Goal: Task Accomplishment & Management: Use online tool/utility

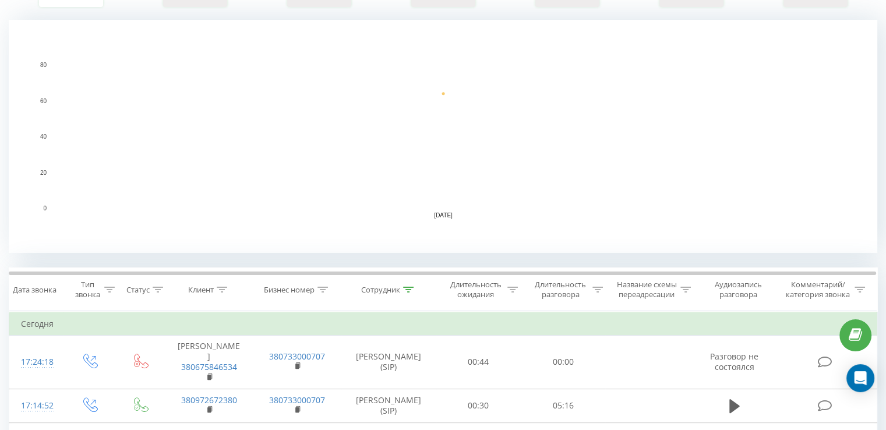
scroll to position [291, 0]
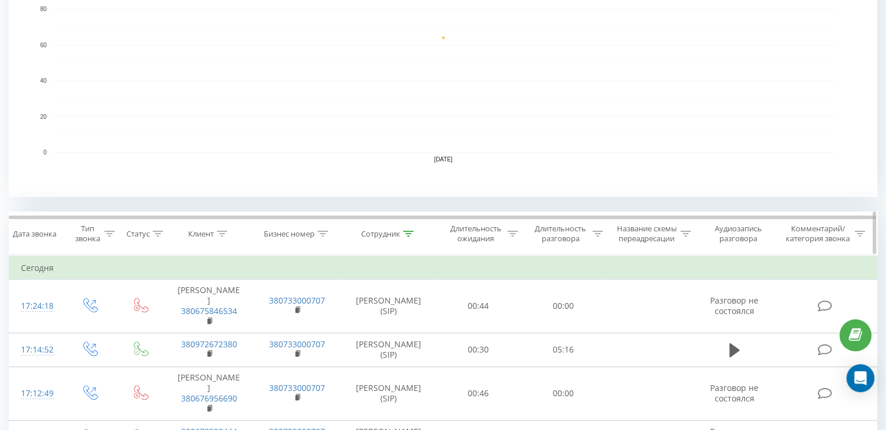
click at [409, 228] on th "Сотрудник" at bounding box center [388, 233] width 95 height 43
click at [405, 231] on icon at bounding box center [408, 234] width 10 height 6
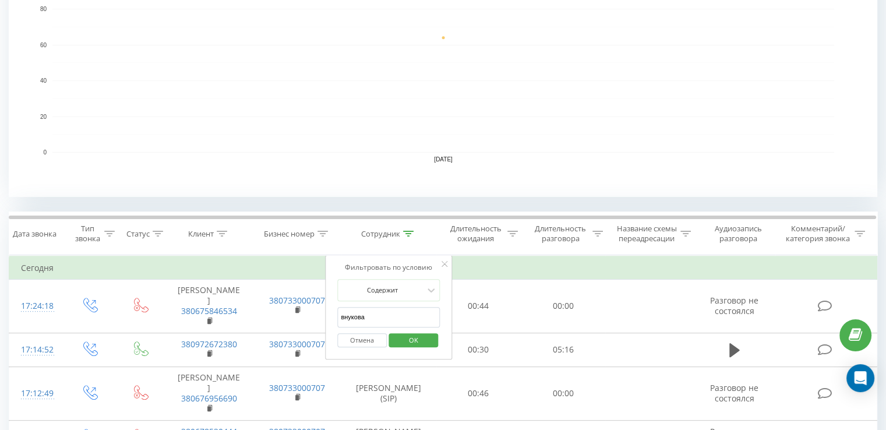
click at [378, 319] on input "внукова" at bounding box center [388, 317] width 103 height 20
click at [377, 319] on input "внукова" at bounding box center [388, 317] width 103 height 20
type input "аракс"
click button "OK" at bounding box center [413, 340] width 50 height 15
